Goal: Task Accomplishment & Management: Manage account settings

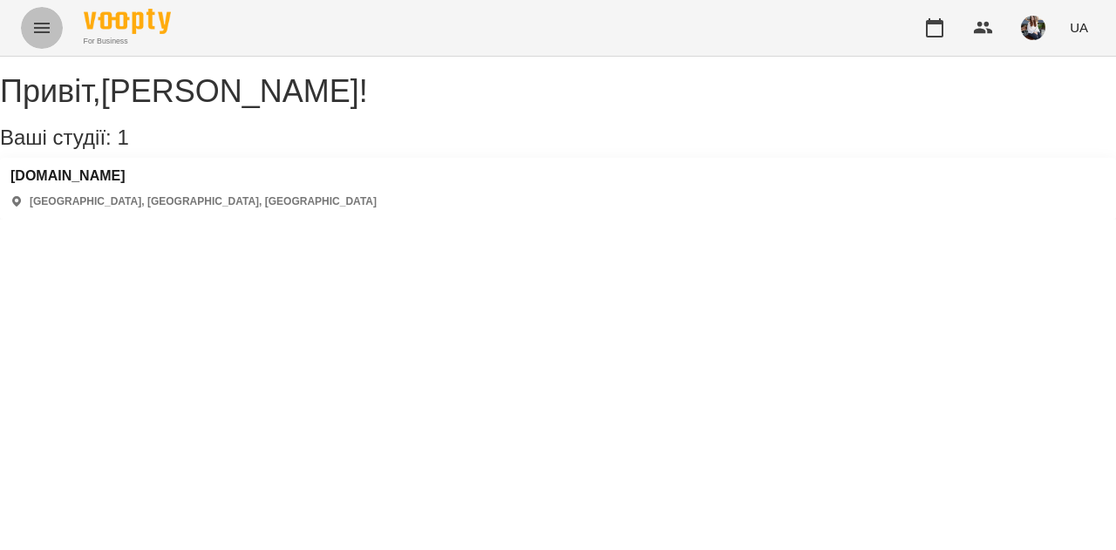
click at [42, 25] on icon "Menu" at bounding box center [41, 27] width 21 height 21
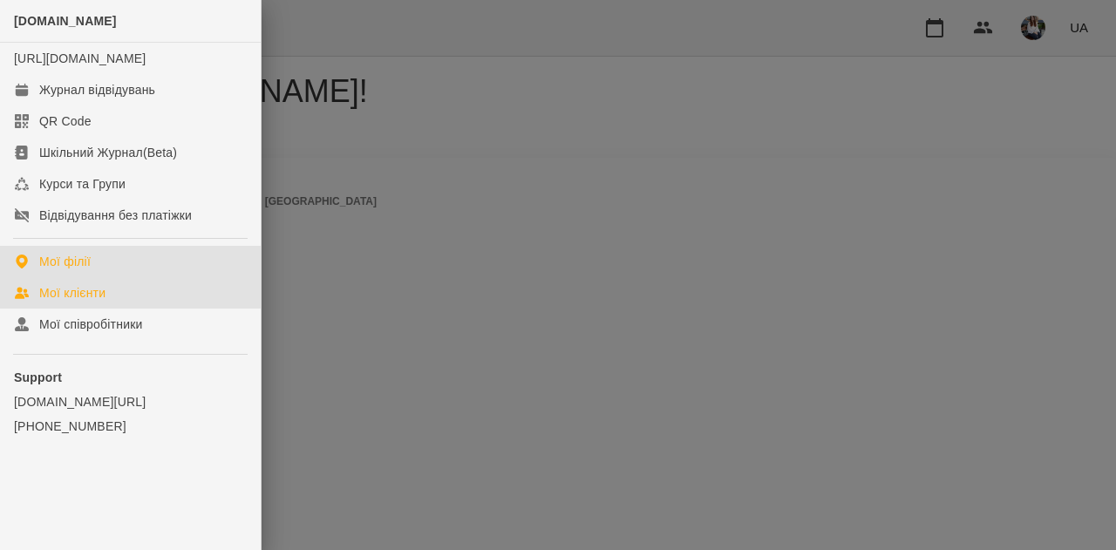
click at [113, 309] on link "Мої клієнти" at bounding box center [130, 292] width 261 height 31
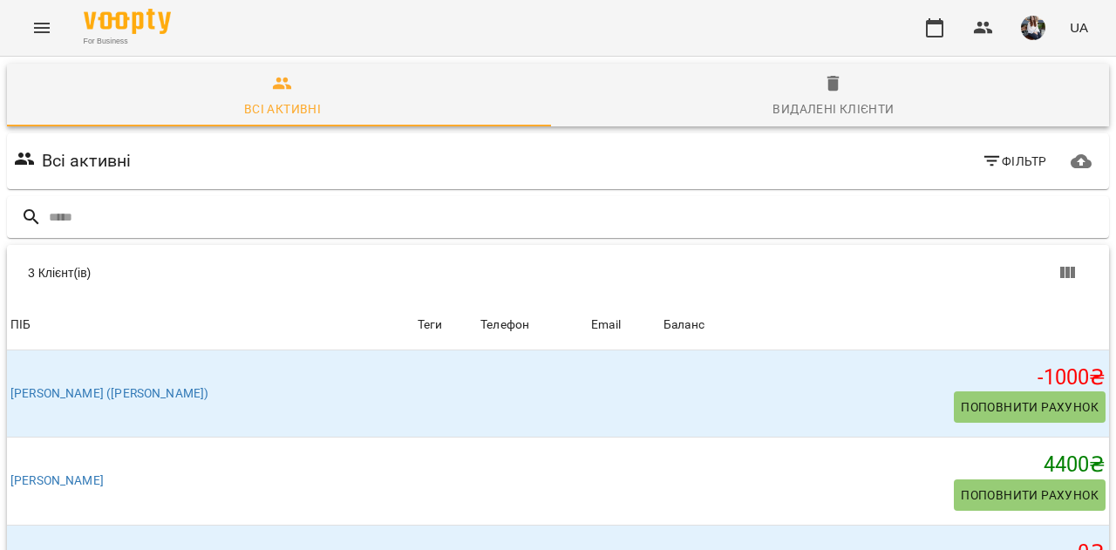
scroll to position [17, 0]
click at [924, 13] on button "button" at bounding box center [934, 28] width 42 height 42
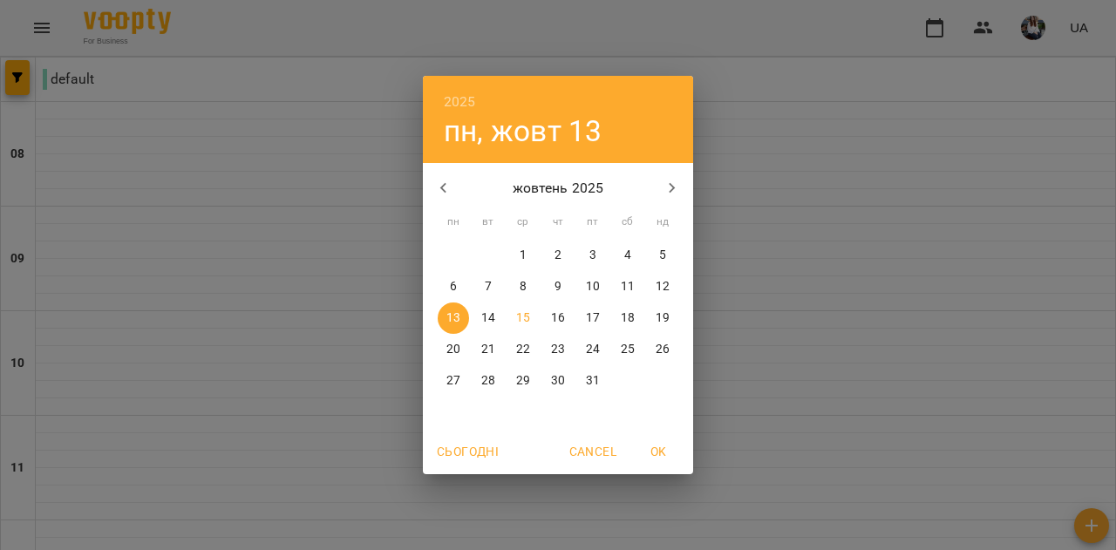
click at [392, 521] on div "2025 пн, жовт 13 жовтень 2025 пн вт ср чт пт сб нд 29 30 1 2 3 4 5 6 7 8 9 10 1…" at bounding box center [558, 275] width 1116 height 550
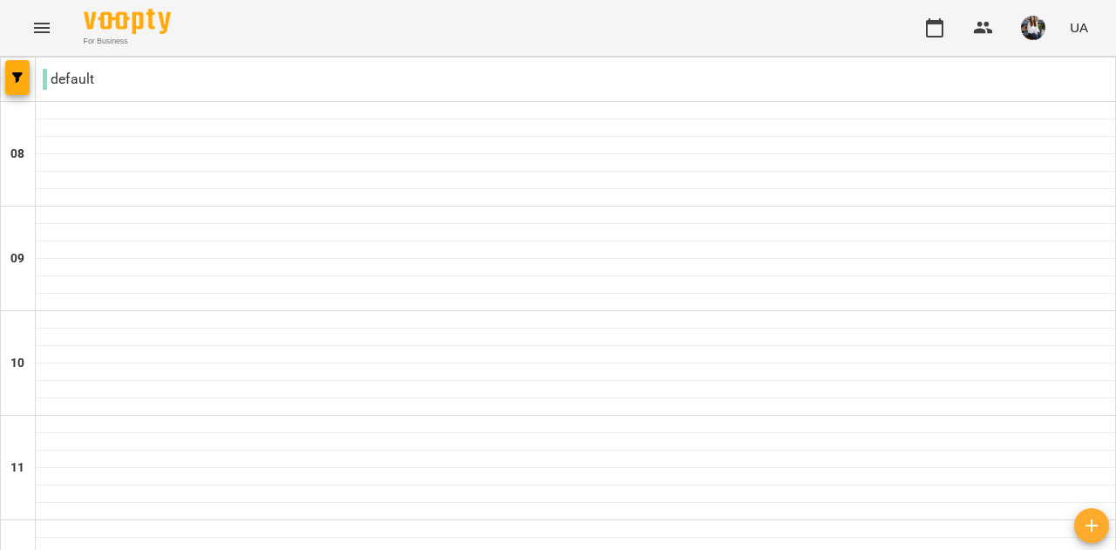
type input "**********"
